Goal: Navigation & Orientation: Find specific page/section

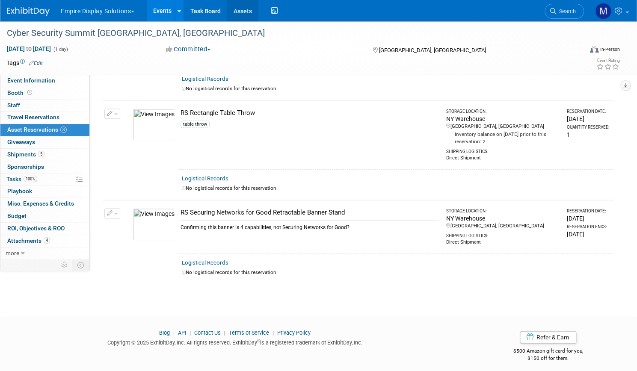
click at [258, 16] on link "Assets" at bounding box center [242, 10] width 31 height 21
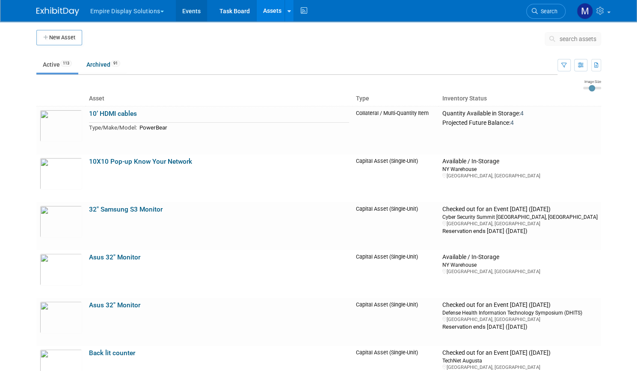
click at [186, 13] on link "Events" at bounding box center [191, 10] width 31 height 21
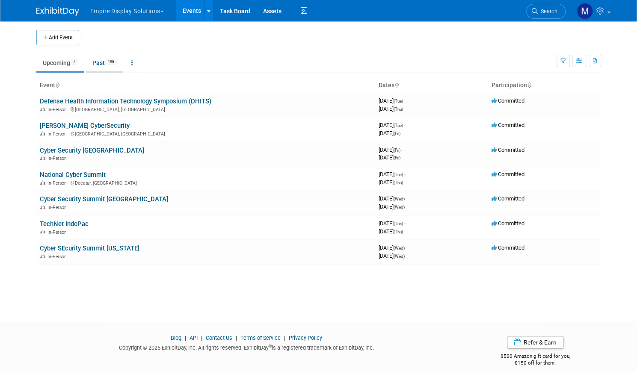
click at [90, 59] on link "Past 198" at bounding box center [104, 63] width 37 height 16
